Goal: Transaction & Acquisition: Purchase product/service

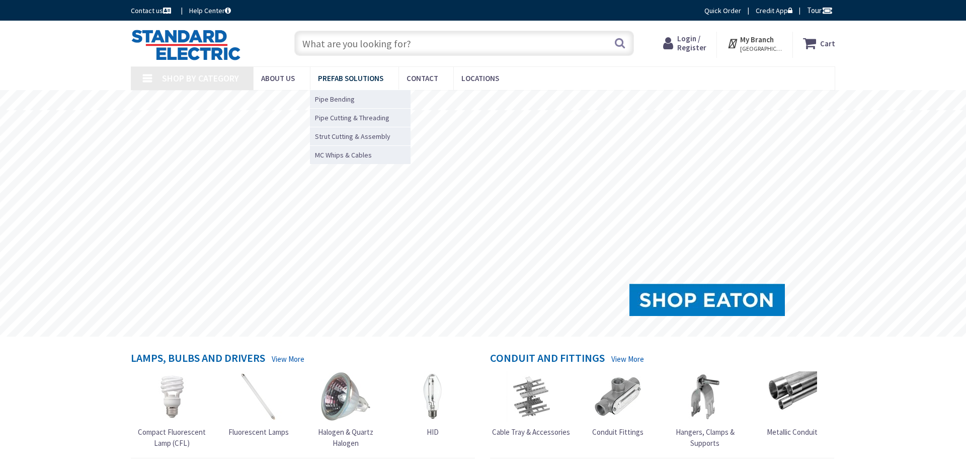
type input "[GEOGRAPHIC_DATA][PERSON_NAME], [GEOGRAPHIC_DATA]"
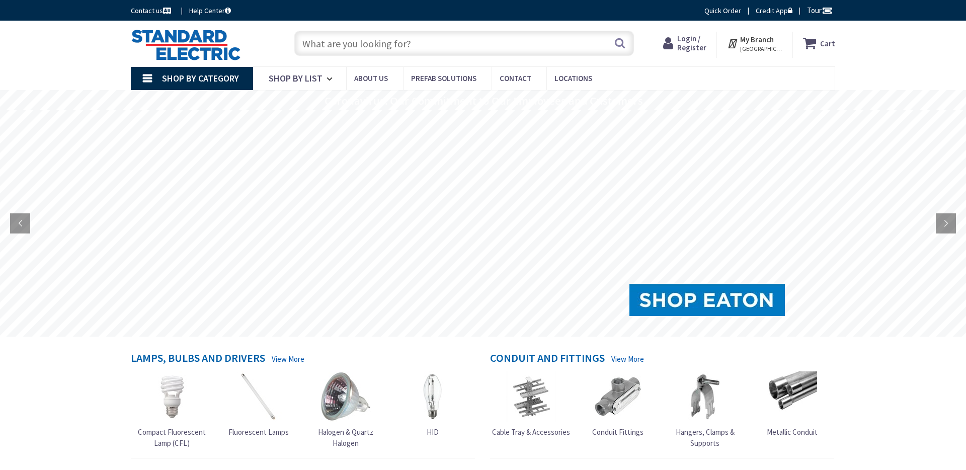
click at [143, 75] on link "Shop By Category" at bounding box center [192, 78] width 122 height 23
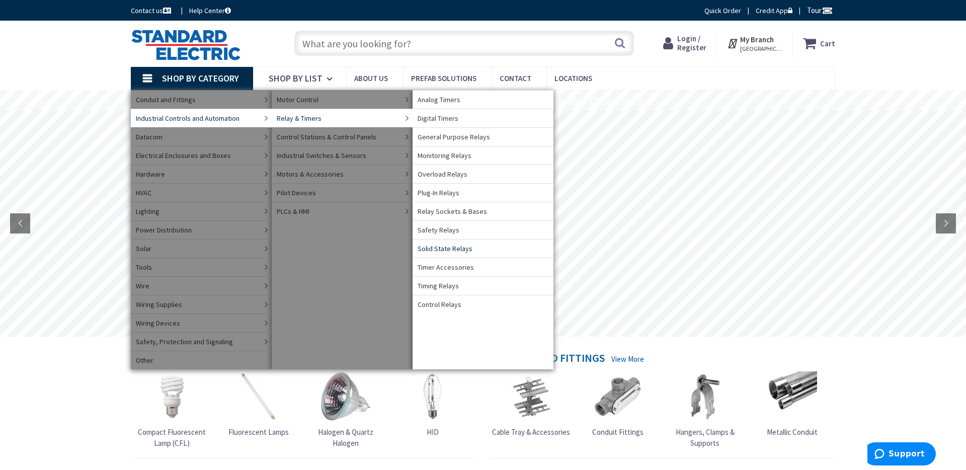
click at [442, 303] on span "Control Relays" at bounding box center [439, 304] width 44 height 10
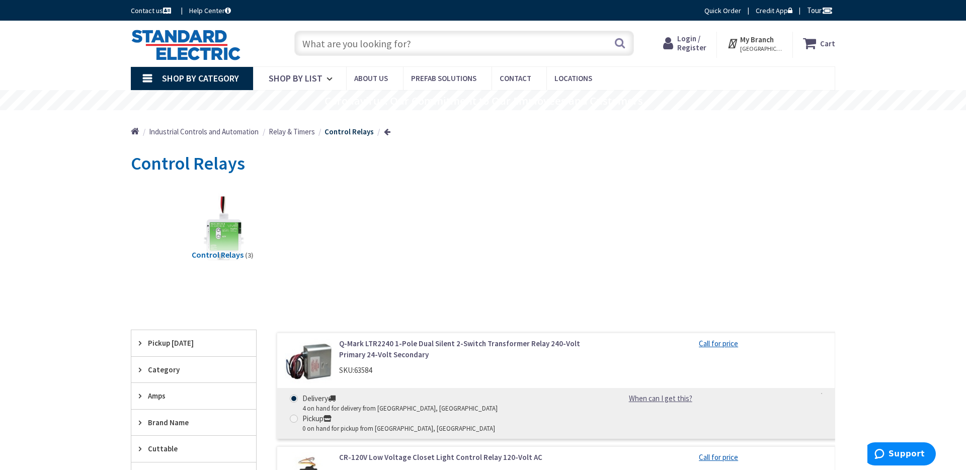
click at [356, 46] on input "text" at bounding box center [464, 43] width 340 height 25
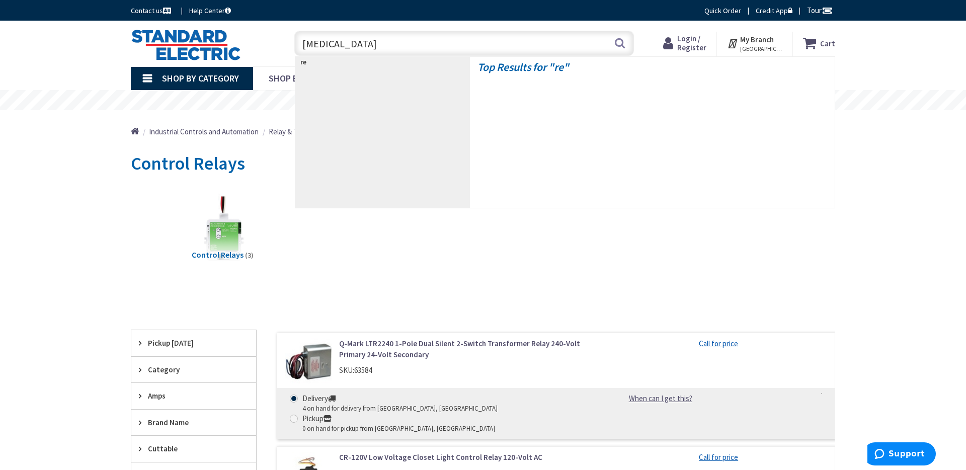
type input "relay"
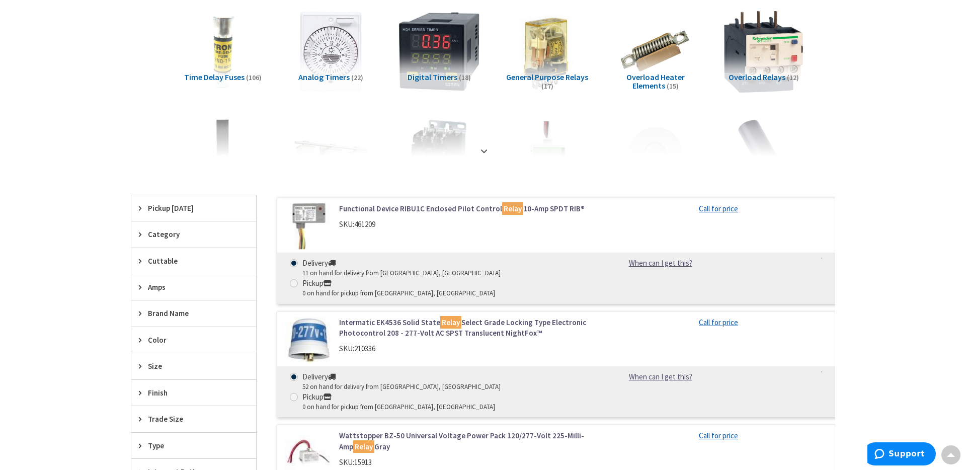
scroll to position [146, 0]
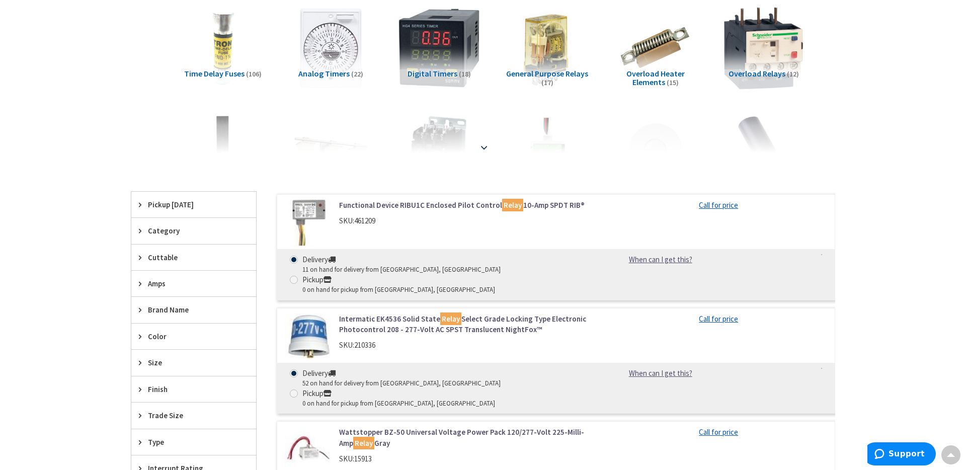
click at [483, 149] on strong at bounding box center [484, 147] width 12 height 11
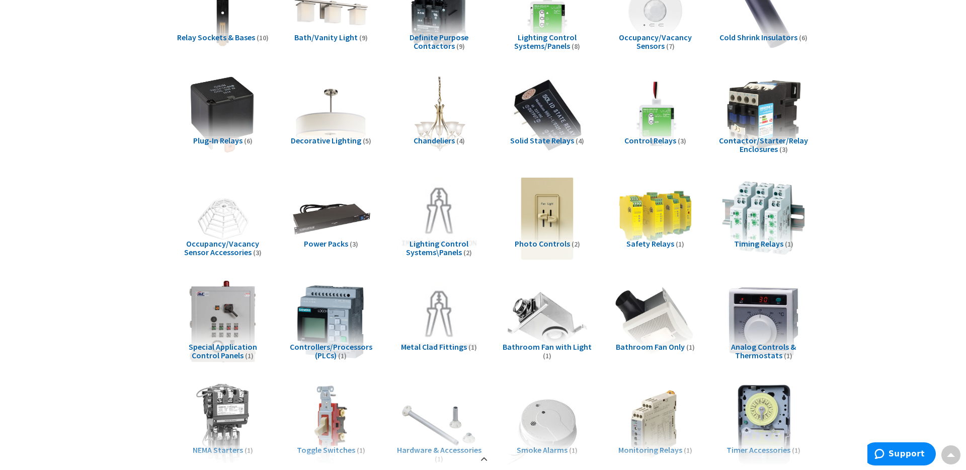
scroll to position [276, 0]
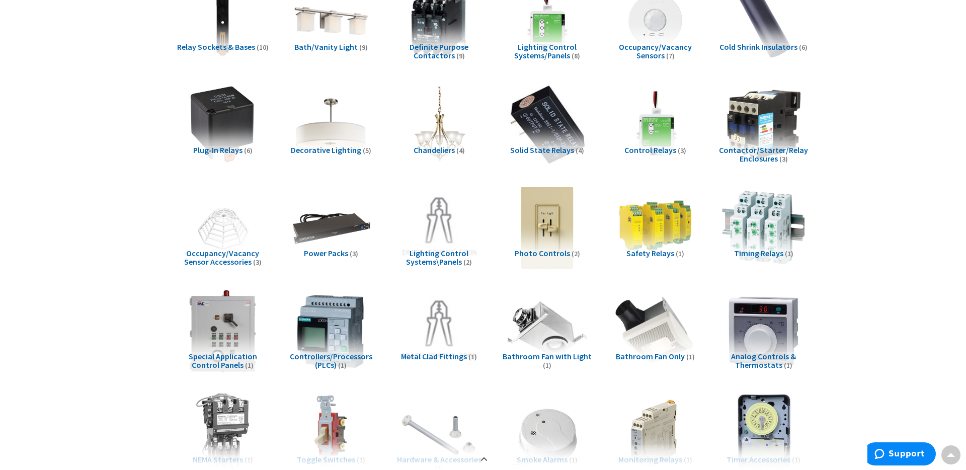
click at [542, 117] on img at bounding box center [546, 124] width 91 height 91
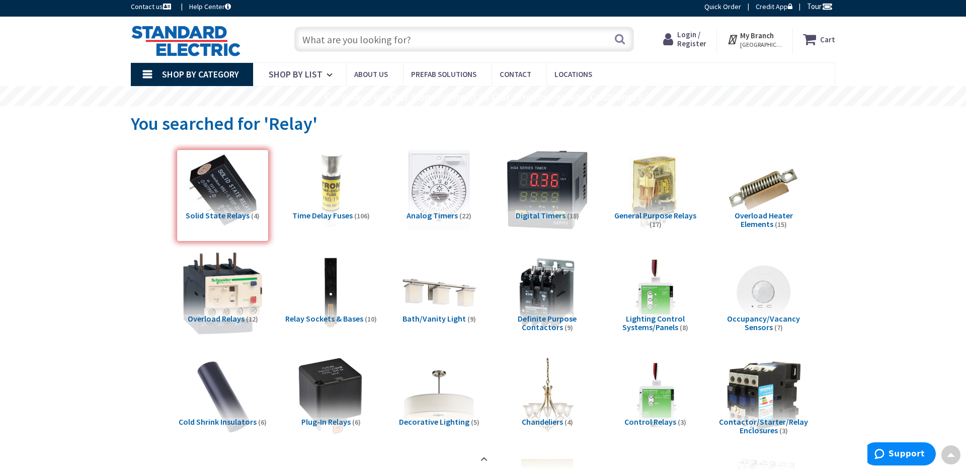
scroll to position [0, 0]
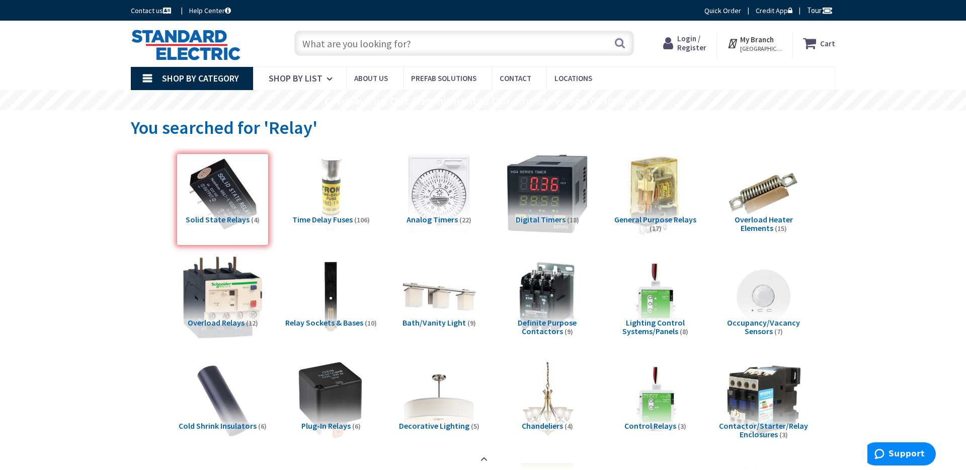
drag, startPoint x: 647, startPoint y: 203, endPoint x: 677, endPoint y: 209, distance: 29.8
click at [647, 203] on img at bounding box center [655, 193] width 91 height 91
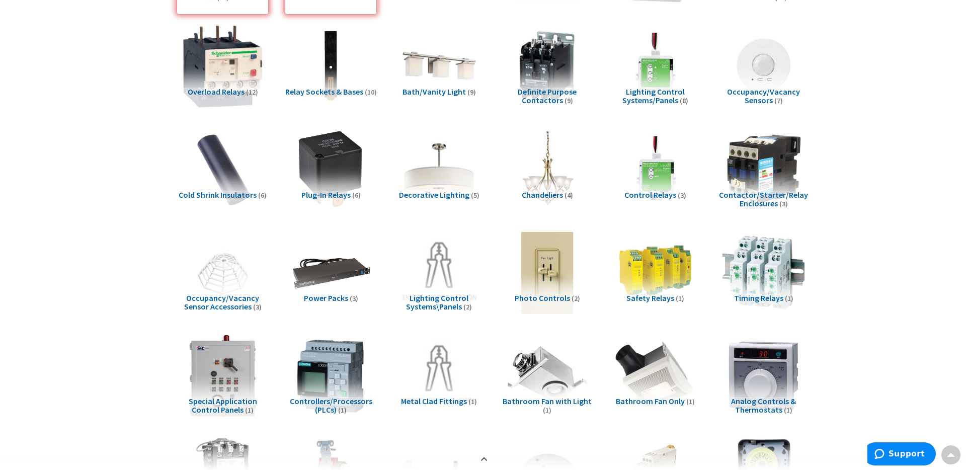
scroll to position [107, 0]
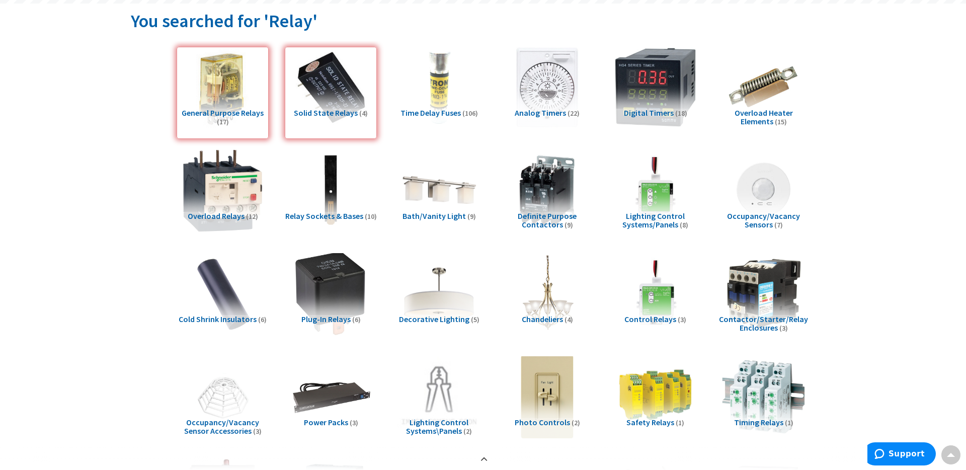
click at [333, 282] on img at bounding box center [330, 293] width 91 height 91
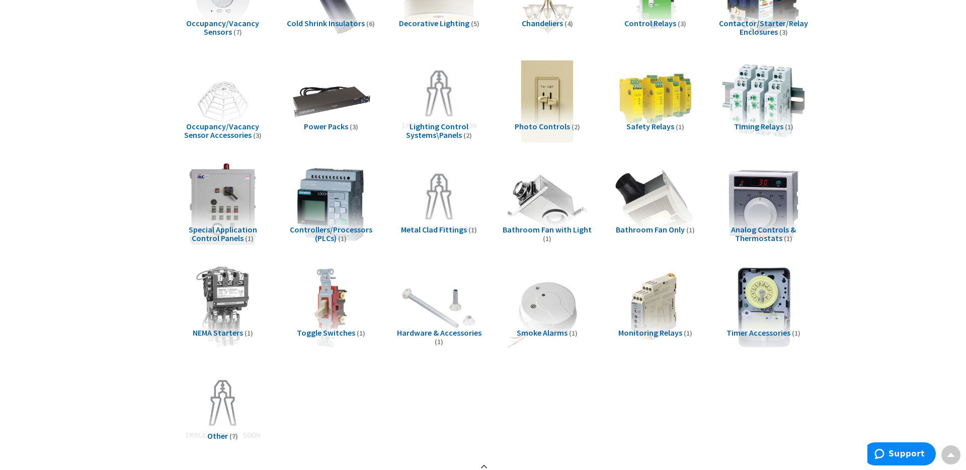
scroll to position [0, 0]
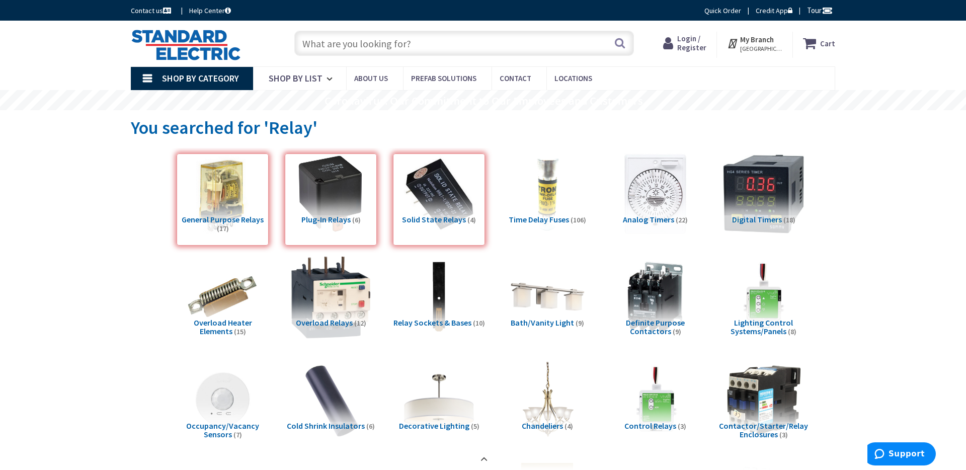
drag, startPoint x: 309, startPoint y: 203, endPoint x: 294, endPoint y: 202, distance: 15.1
click at [308, 203] on div "Plug-In Relays (6)" at bounding box center [331, 199] width 92 height 92
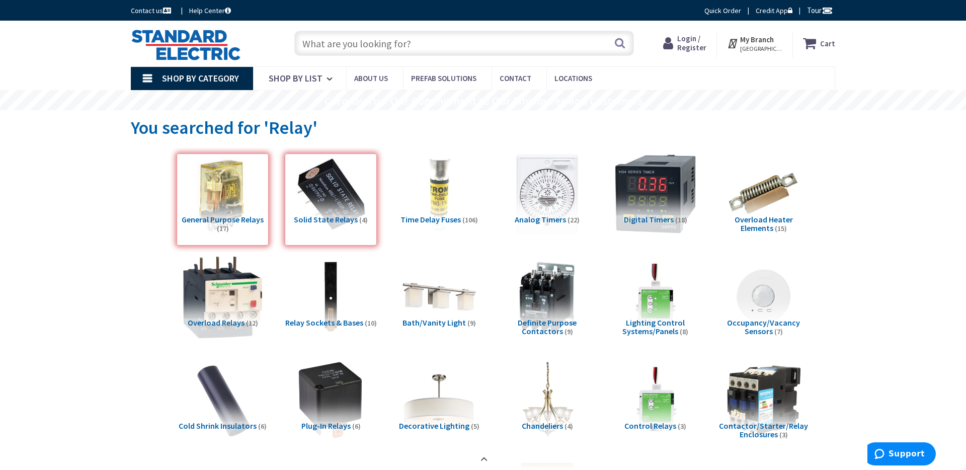
click at [241, 199] on div "General Purpose Relays (17)" at bounding box center [223, 199] width 92 height 92
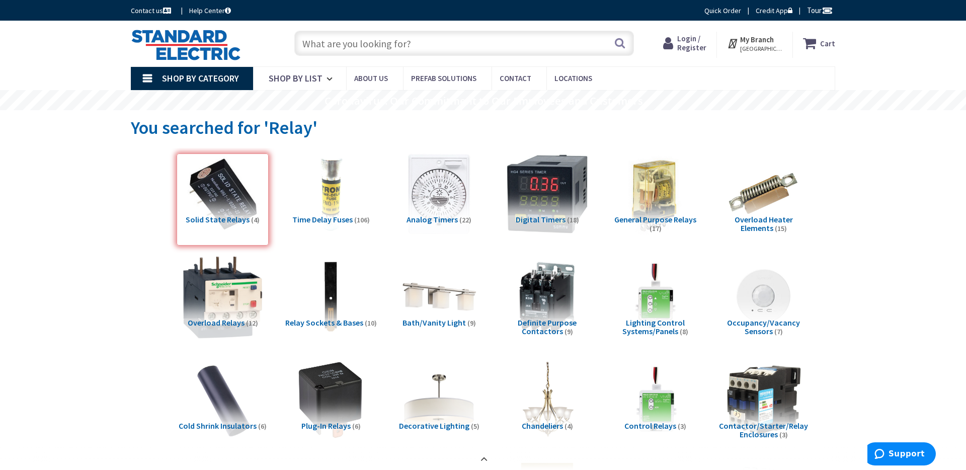
click at [206, 185] on div "Solid State Relays (4)" at bounding box center [223, 199] width 92 height 92
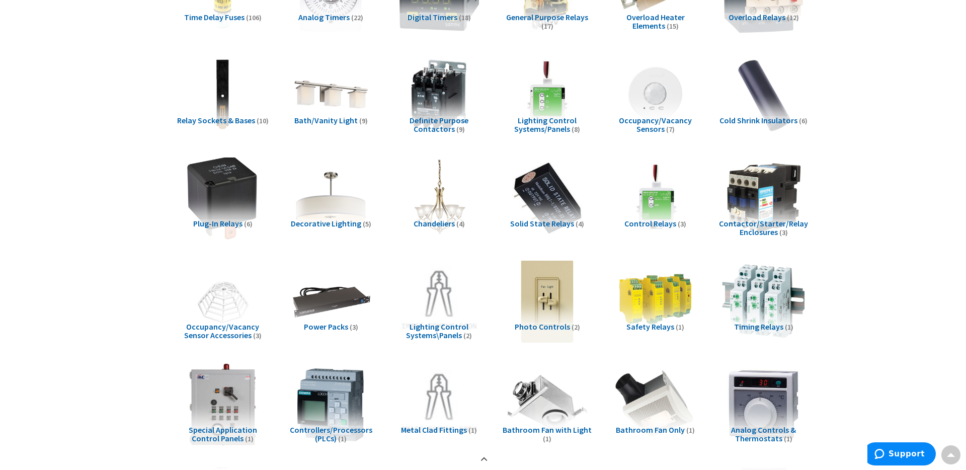
click at [228, 206] on img at bounding box center [222, 197] width 91 height 91
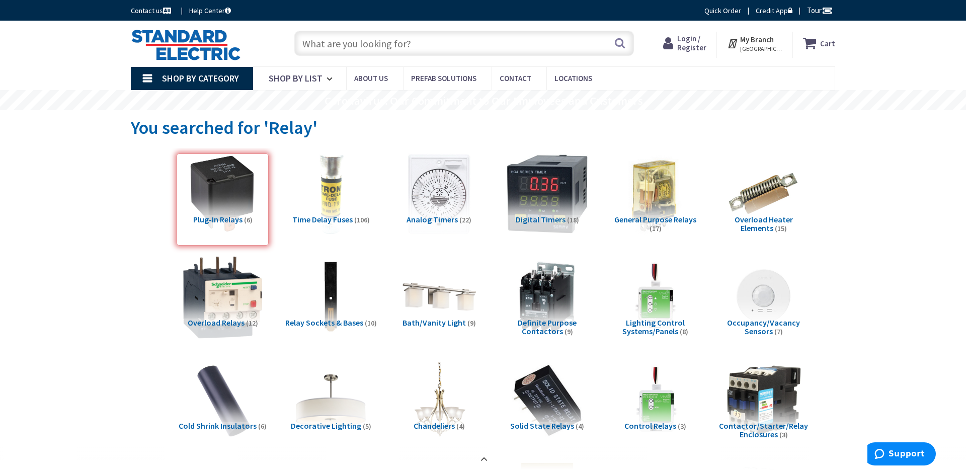
click at [197, 160] on div "Plug-In Relays (6)" at bounding box center [223, 199] width 92 height 92
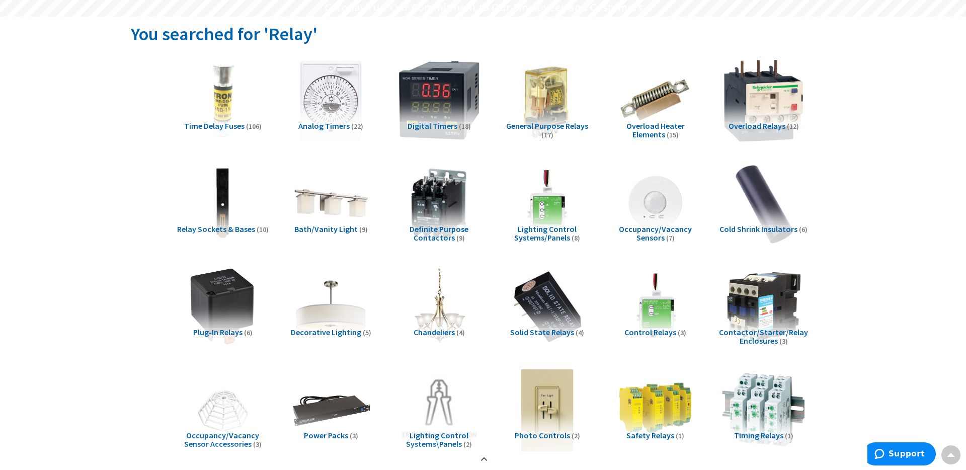
click at [238, 289] on img at bounding box center [222, 306] width 83 height 83
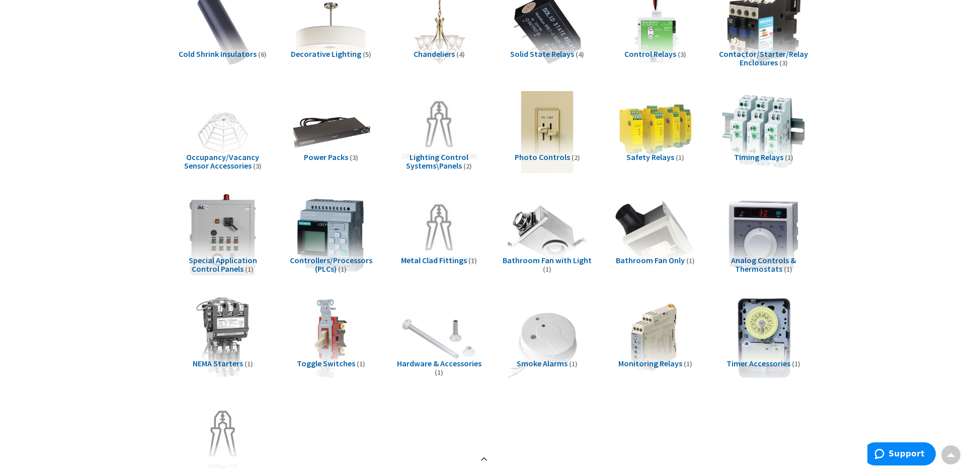
scroll to position [371, 0]
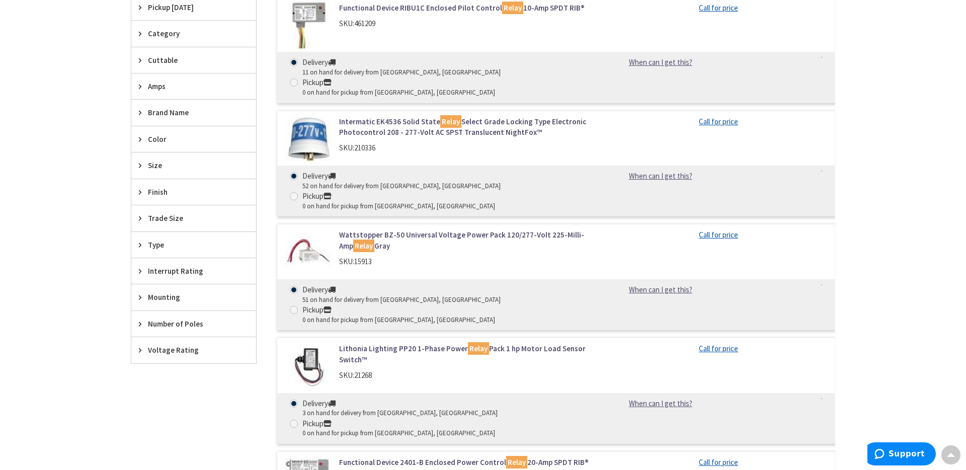
scroll to position [341, 0]
